Goal: Check status

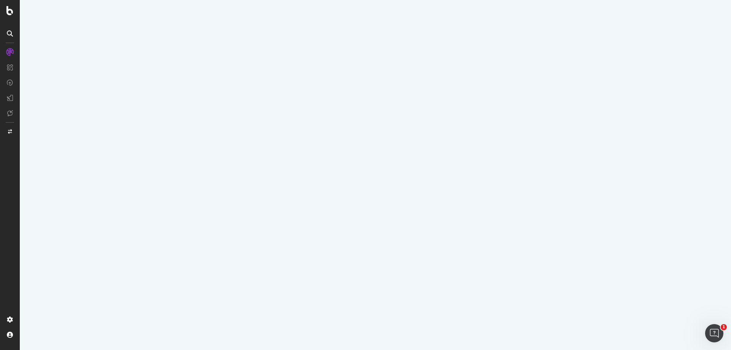
click at [12, 10] on icon at bounding box center [9, 10] width 7 height 9
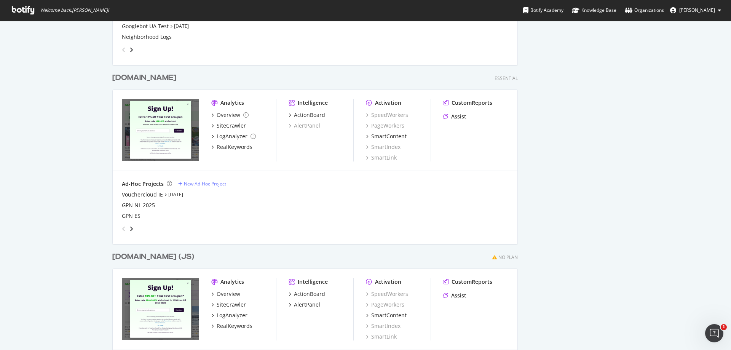
scroll to position [381, 0]
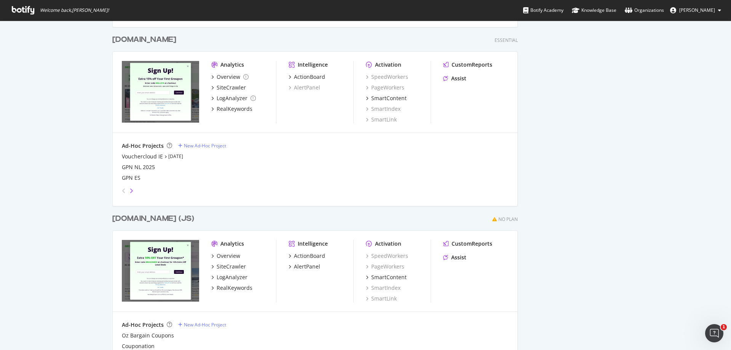
click at [129, 190] on icon "angle-right" at bounding box center [131, 191] width 4 height 6
click at [122, 190] on icon "angle-left" at bounding box center [124, 191] width 4 height 6
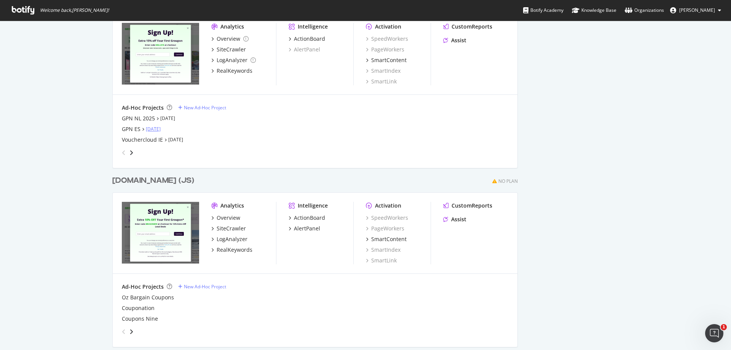
click at [157, 129] on link "[DATE]" at bounding box center [153, 129] width 15 height 6
